Goal: Transaction & Acquisition: Book appointment/travel/reservation

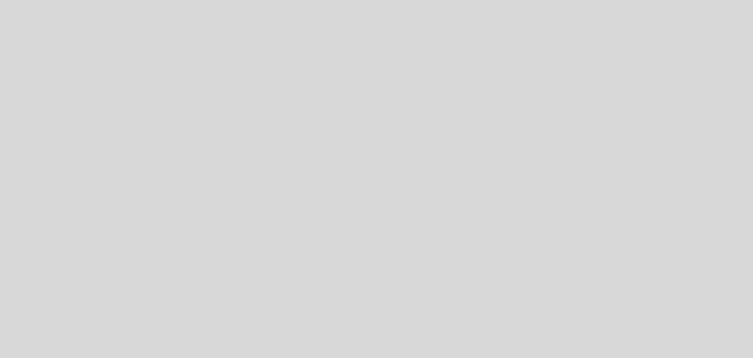
select select "es"
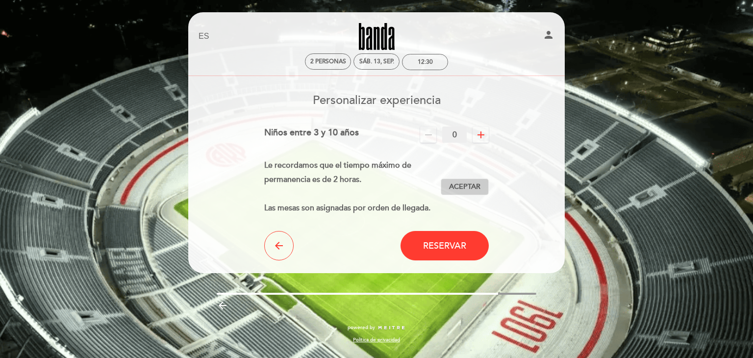
click at [457, 183] on span "Aceptar" at bounding box center [464, 187] width 31 height 10
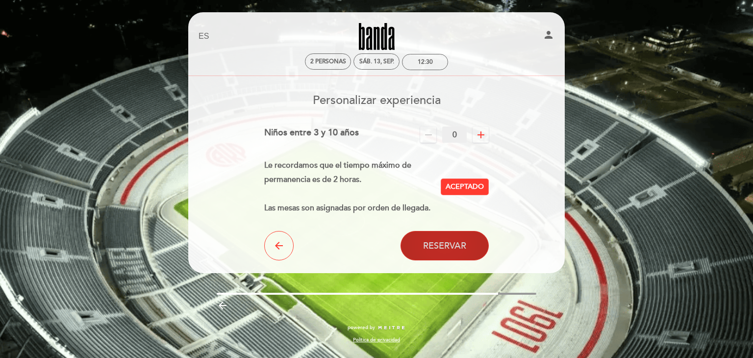
click at [460, 245] on span "Reservar" at bounding box center [444, 245] width 43 height 11
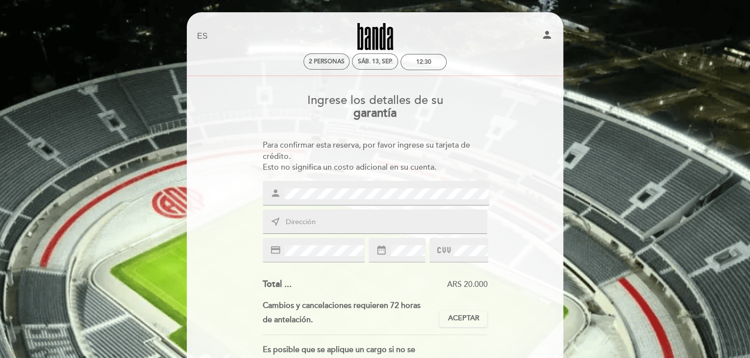
click at [198, 36] on select "EN ES PT" at bounding box center [202, 36] width 11 height 11
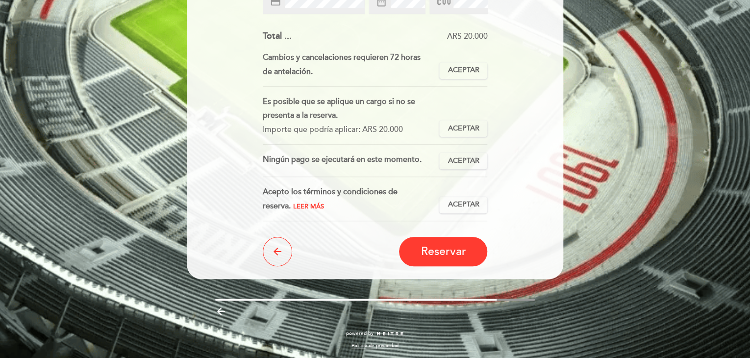
scroll to position [249, 0]
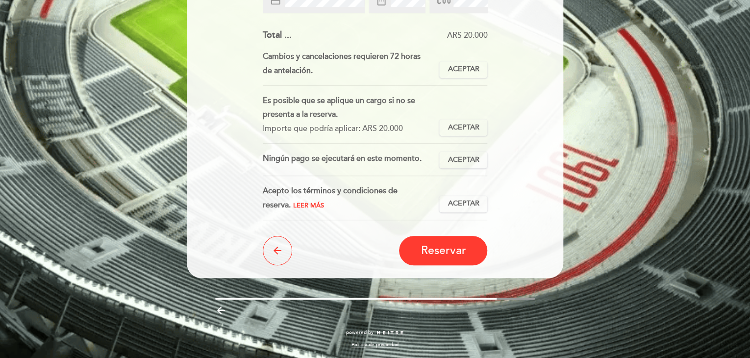
click at [150, 93] on div "EN ES PT [GEOGRAPHIC_DATA] person 2 personas sáb. 13, sep. 12:30 [GEOGRAPHIC_DA…" at bounding box center [375, 54] width 750 height 607
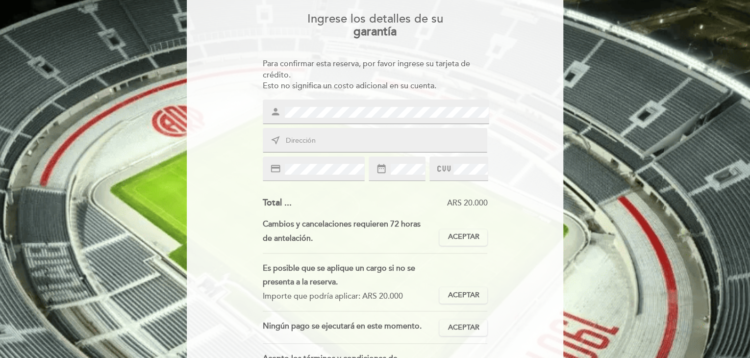
scroll to position [0, 0]
